Goal: Task Accomplishment & Management: Complete application form

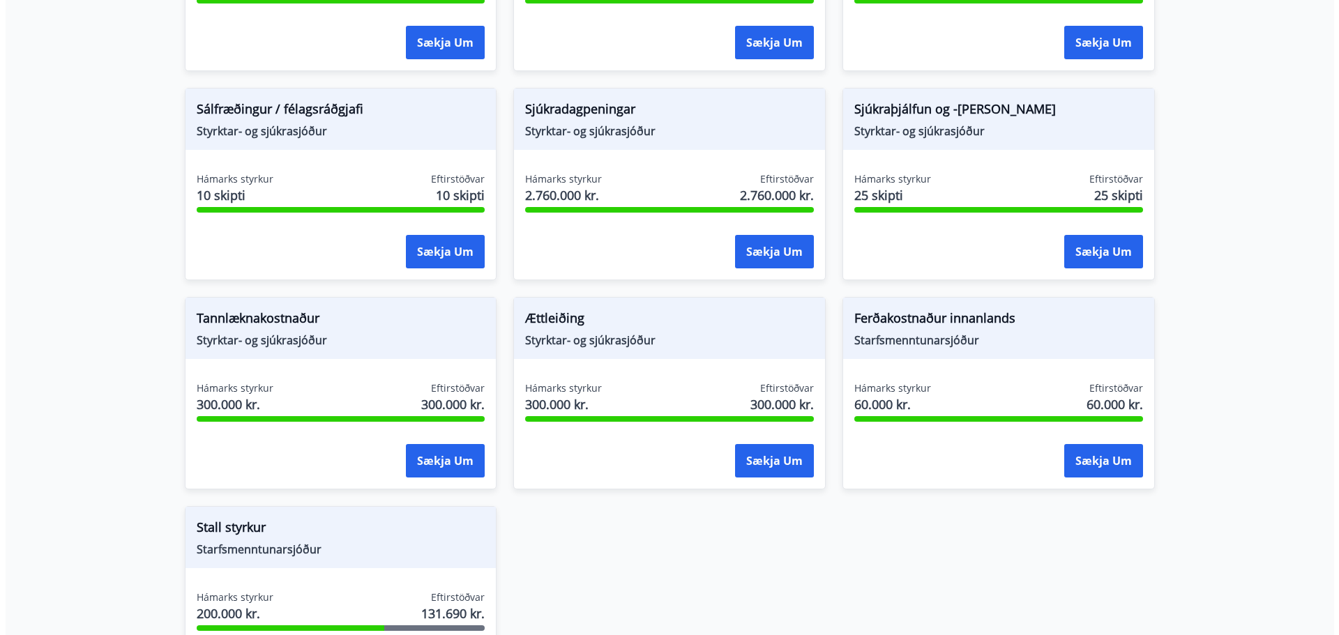
scroll to position [1046, 0]
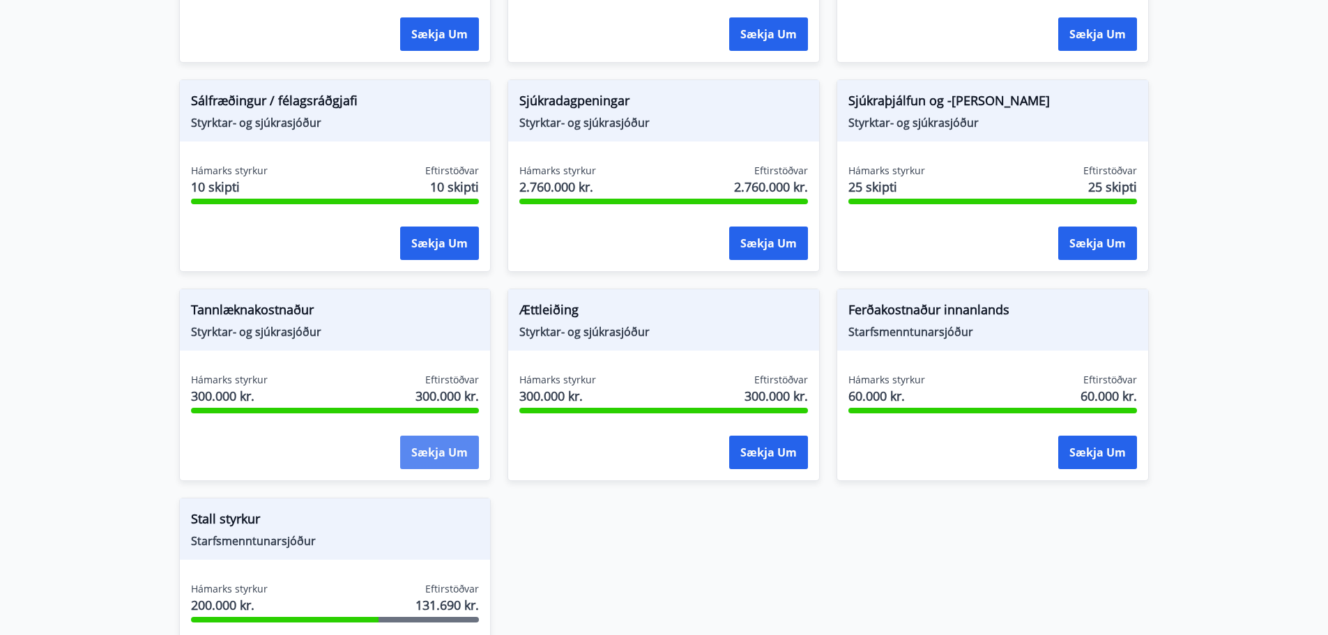
click at [450, 441] on button "Sækja um" at bounding box center [439, 452] width 79 height 33
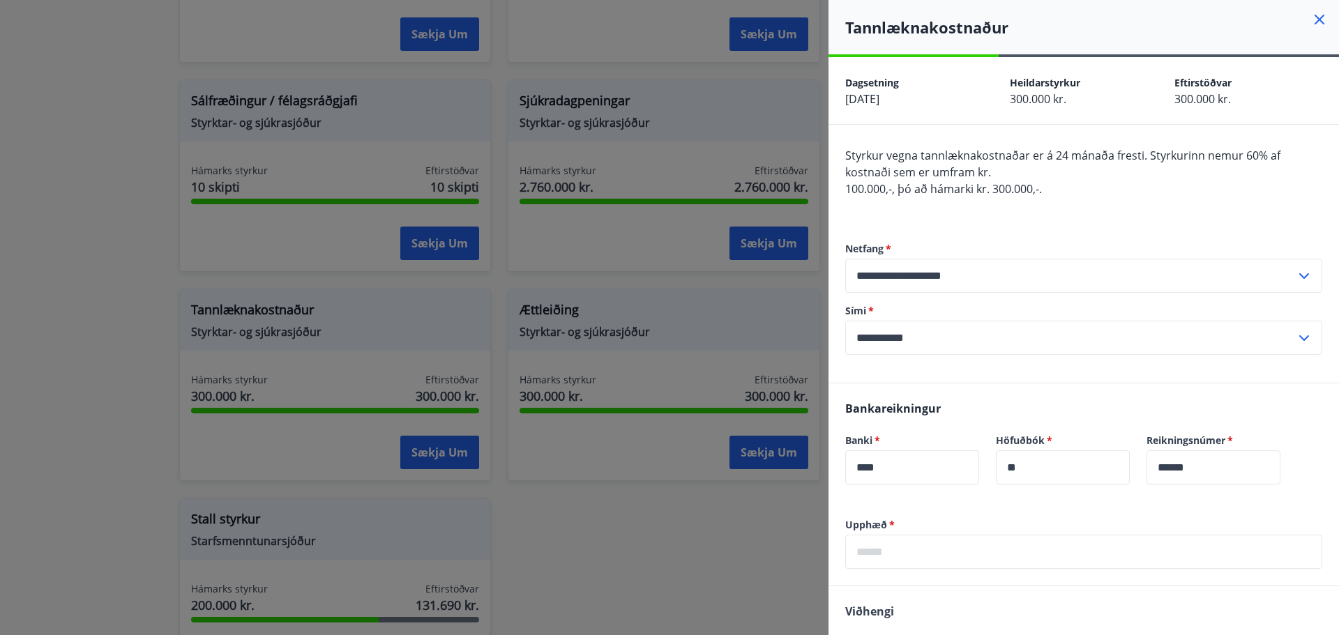
click at [1316, 19] on icon at bounding box center [1319, 19] width 17 height 17
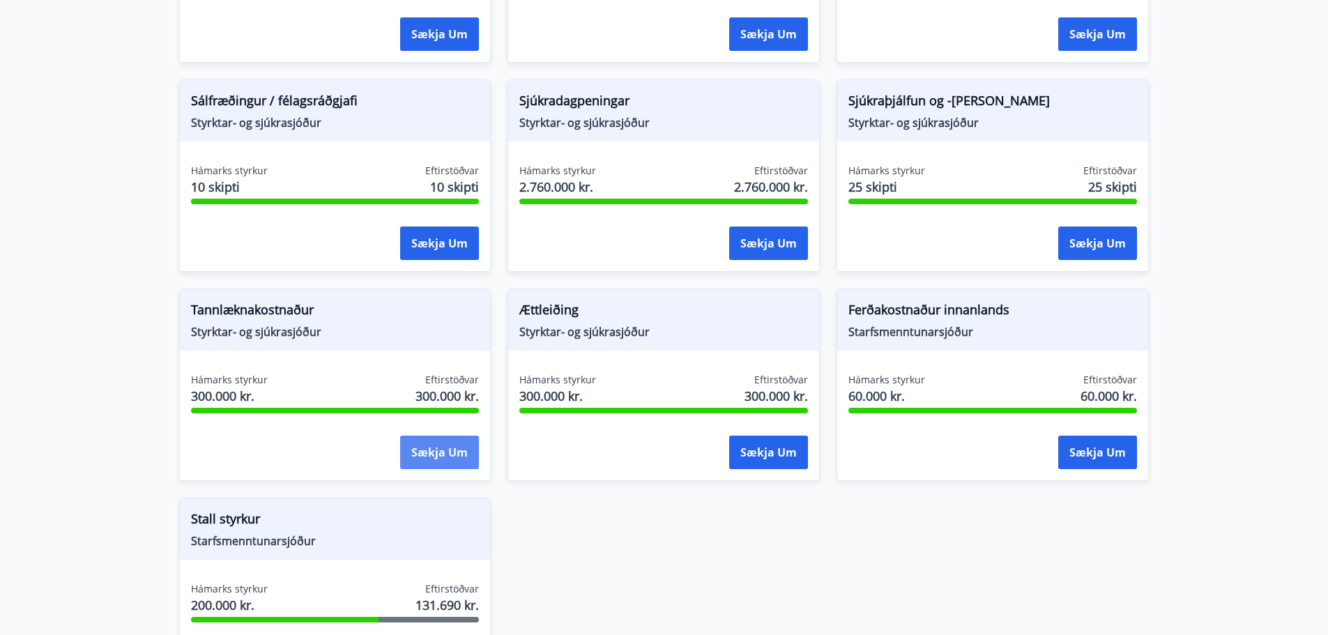
click at [445, 449] on button "Sækja um" at bounding box center [439, 452] width 79 height 33
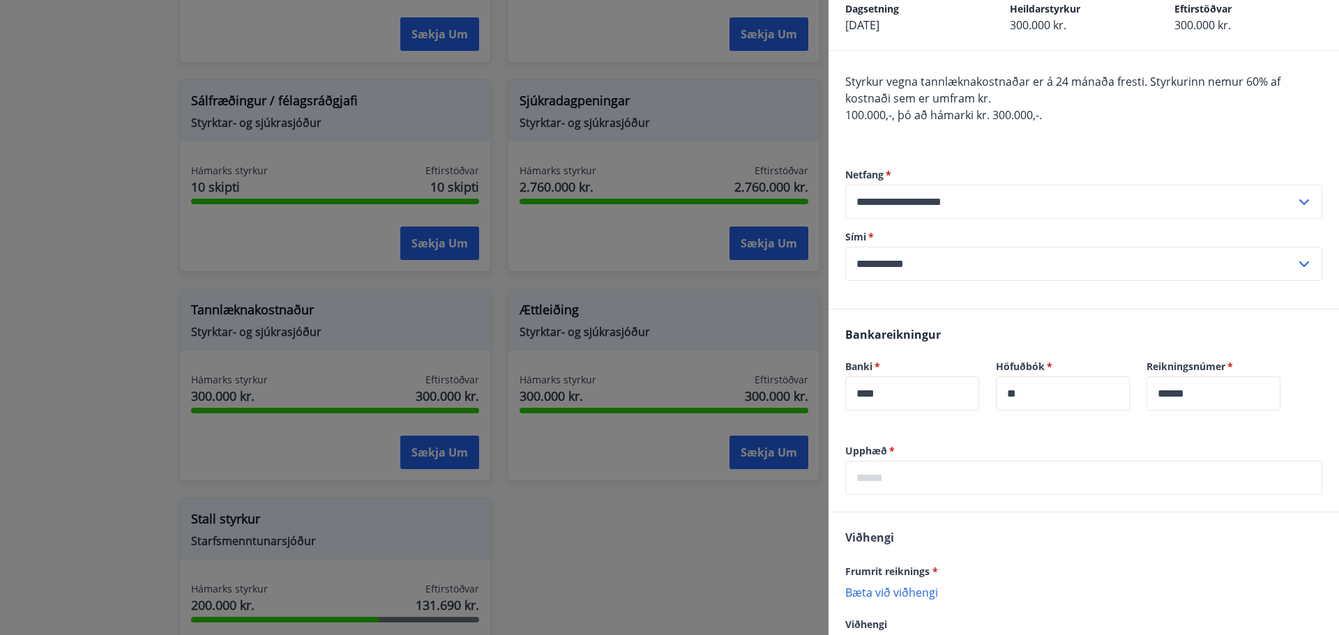
scroll to position [0, 0]
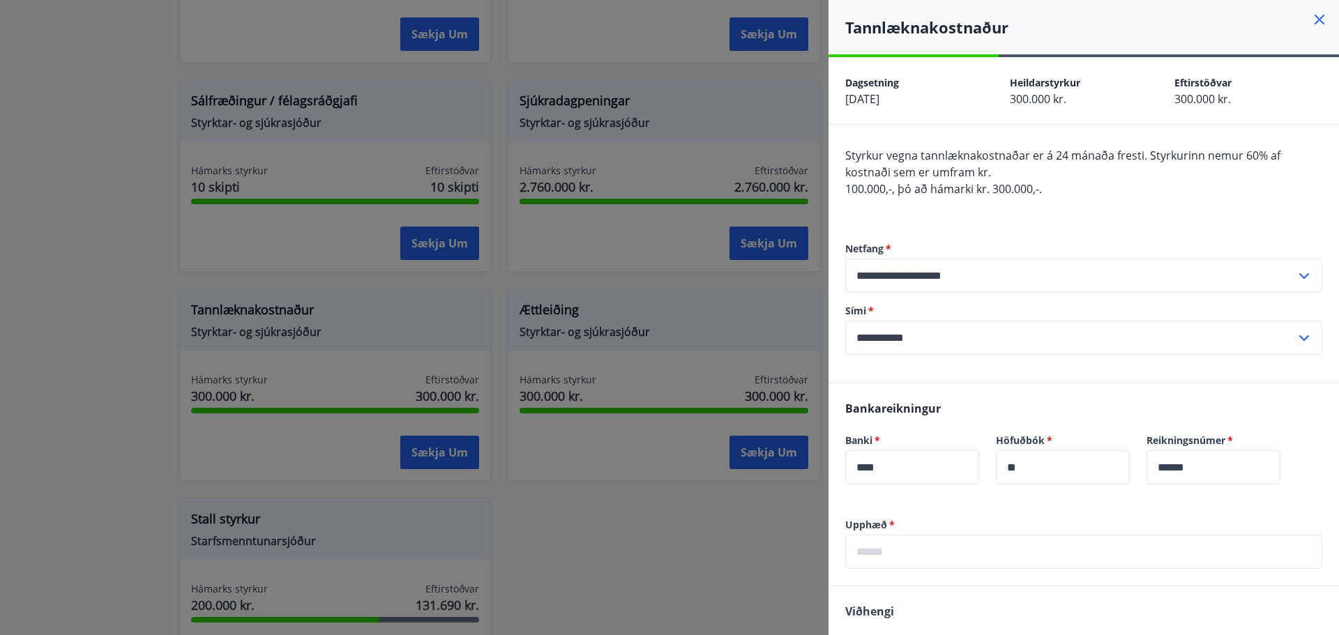
click at [944, 553] on input "text" at bounding box center [1083, 552] width 477 height 34
click at [893, 542] on input "text" at bounding box center [1083, 552] width 477 height 34
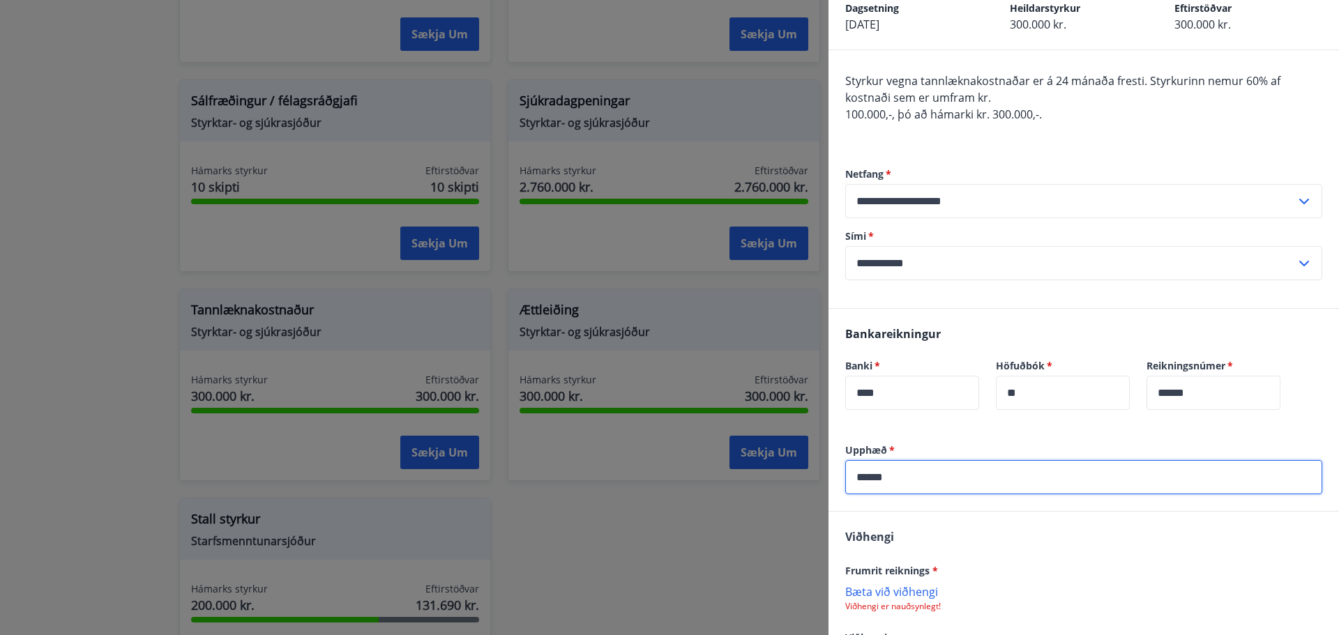
scroll to position [191, 0]
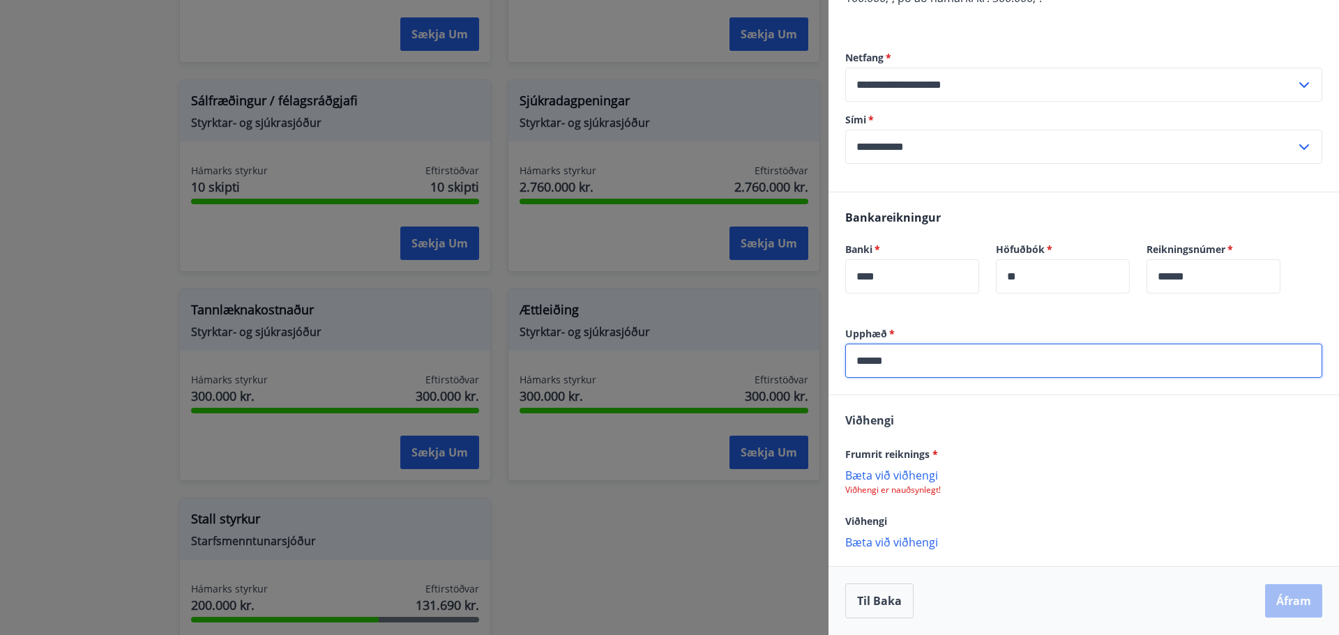
type input "******"
click at [895, 476] on p "Bæta við viðhengi" at bounding box center [1083, 475] width 477 height 14
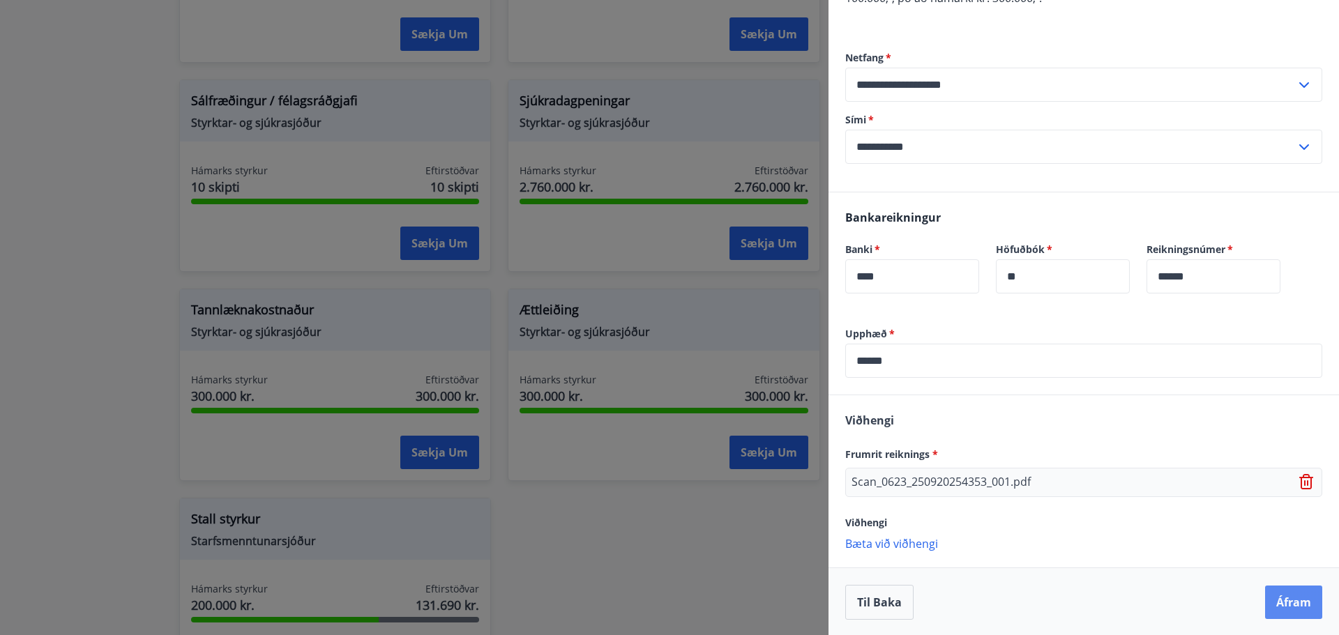
click at [1295, 592] on button "Áfram" at bounding box center [1293, 602] width 57 height 33
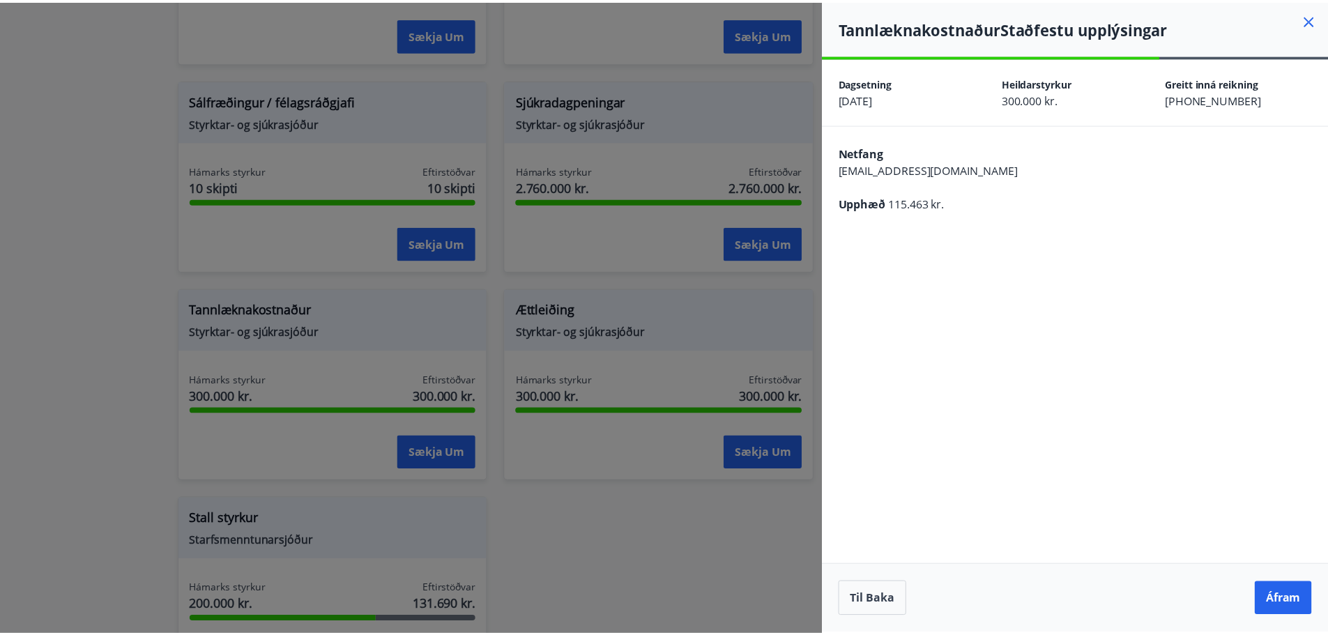
scroll to position [0, 0]
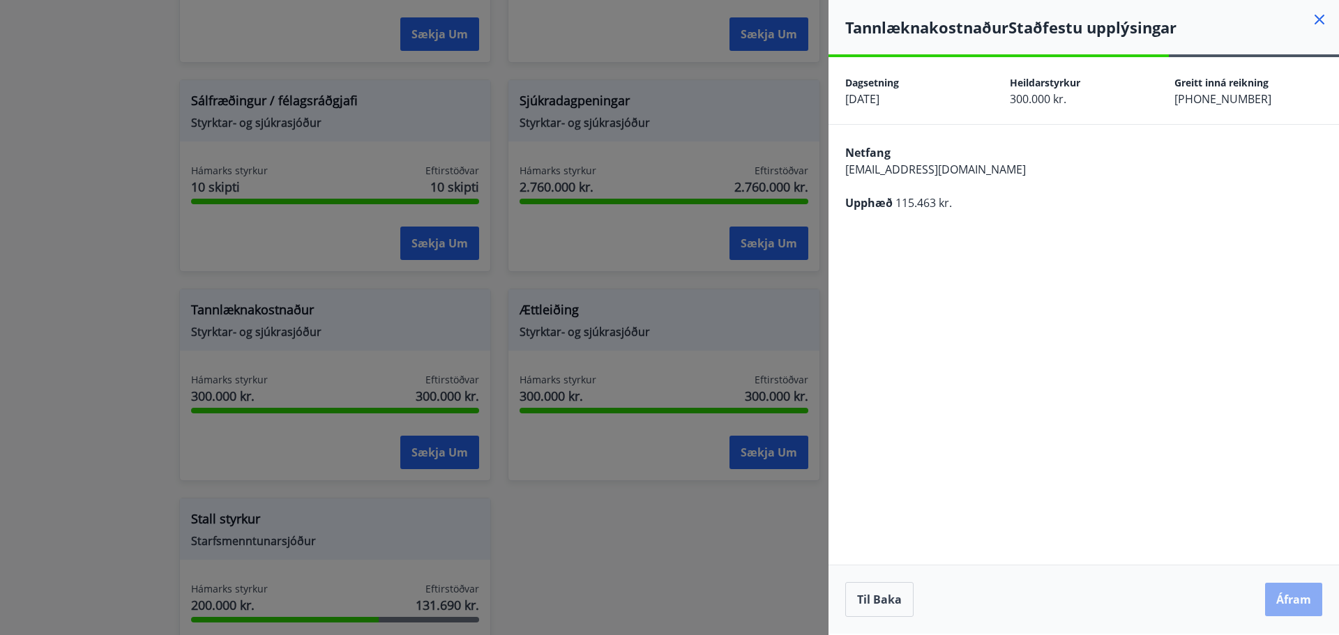
click at [1286, 602] on button "Áfram" at bounding box center [1293, 599] width 57 height 33
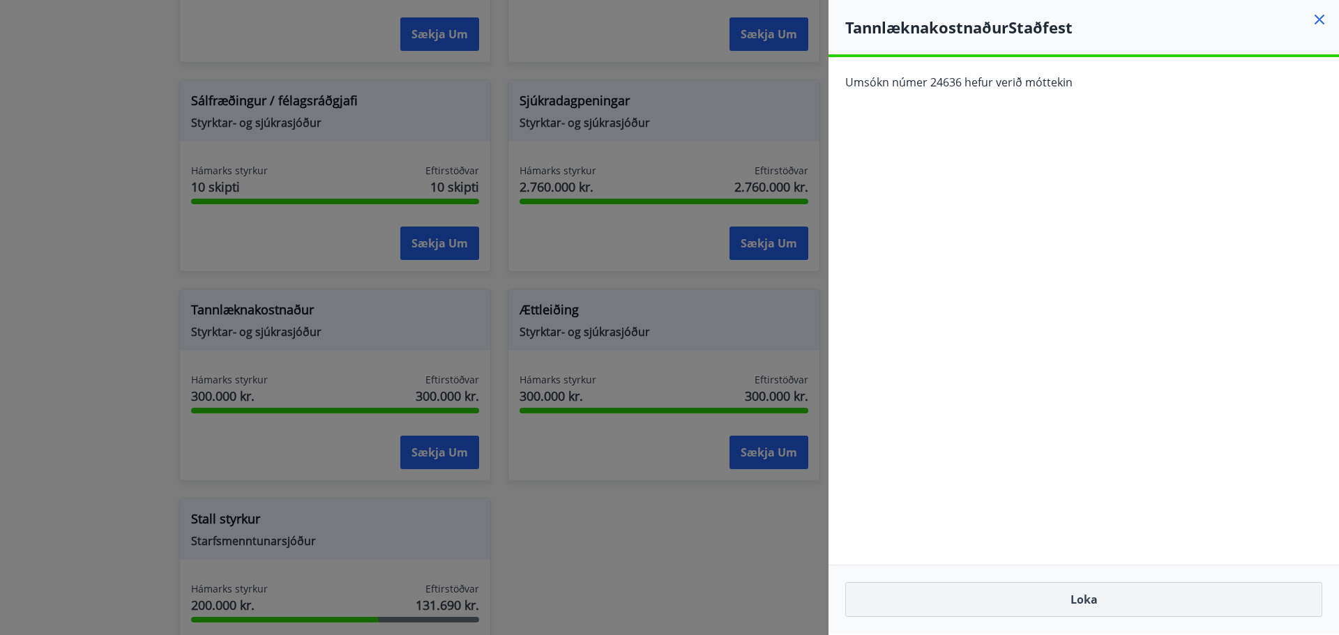
click at [1049, 608] on button "Loka" at bounding box center [1083, 599] width 477 height 35
